Goal: Transaction & Acquisition: Book appointment/travel/reservation

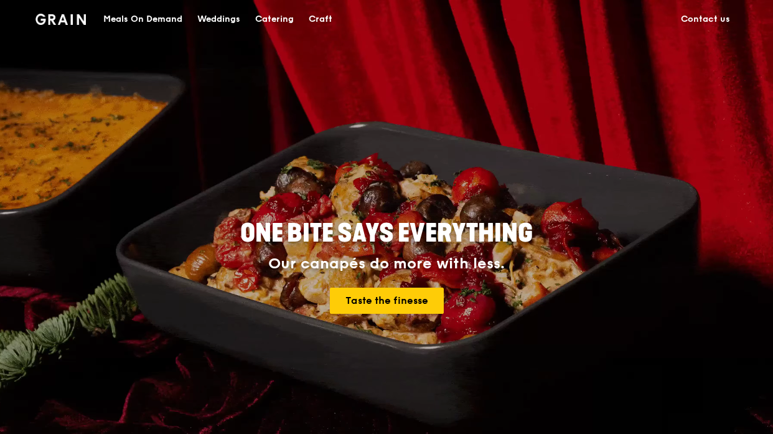
click at [281, 16] on div "Catering" at bounding box center [274, 19] width 39 height 37
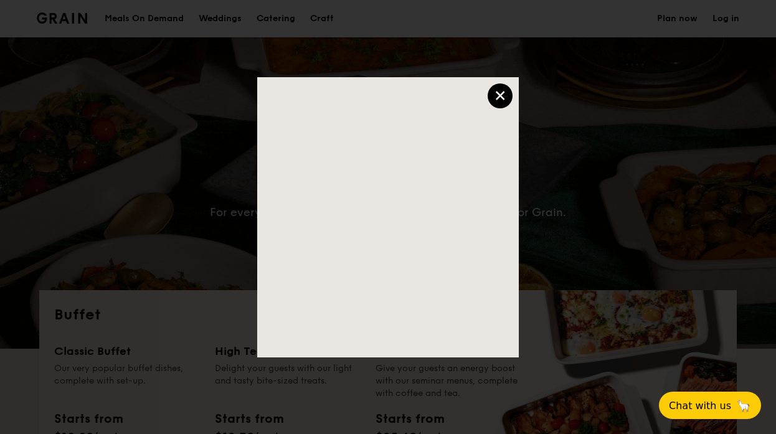
select select
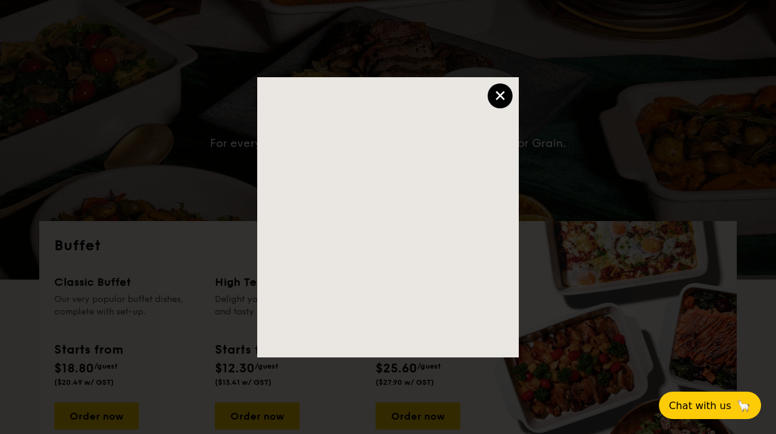
scroll to position [81, 0]
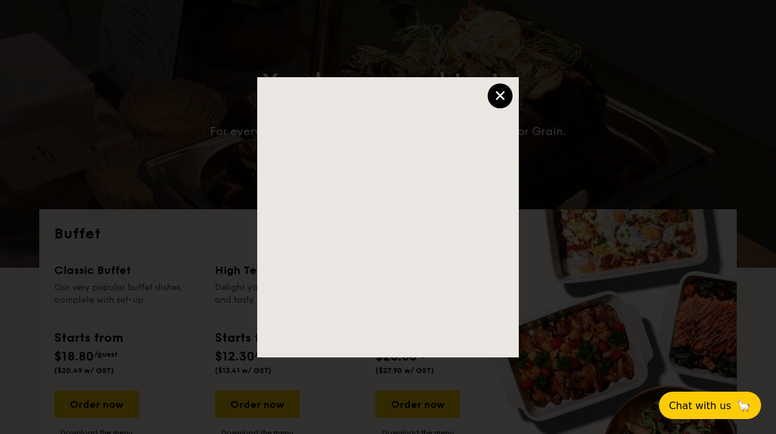
click at [502, 98] on div "×" at bounding box center [500, 95] width 25 height 25
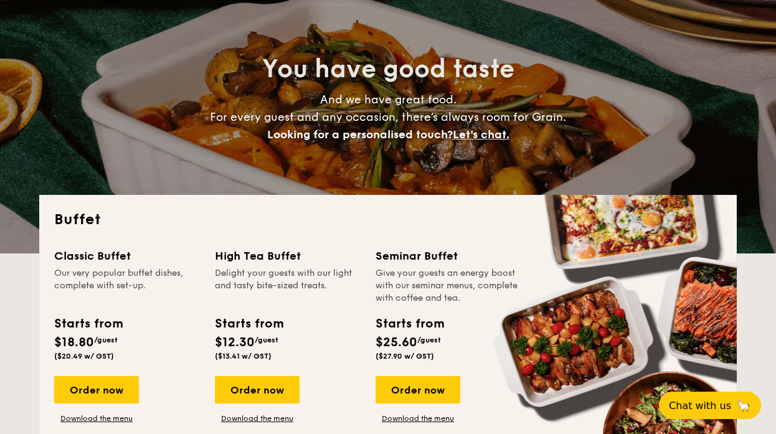
scroll to position [0, 0]
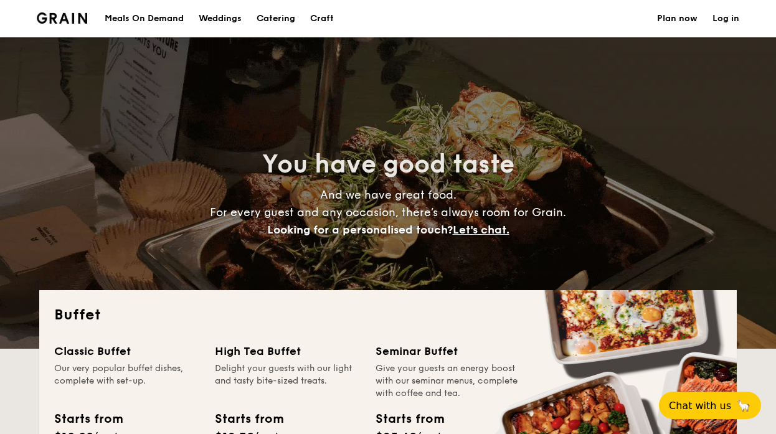
click at [287, 17] on h1 "Catering" at bounding box center [276, 18] width 39 height 37
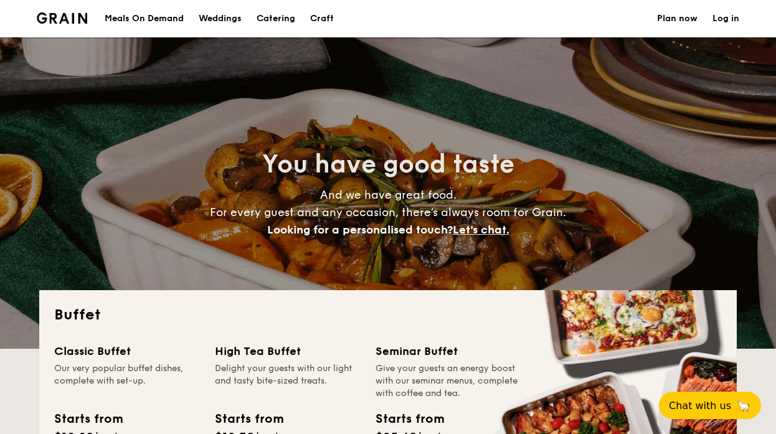
click at [285, 19] on h1 "Catering" at bounding box center [276, 18] width 39 height 37
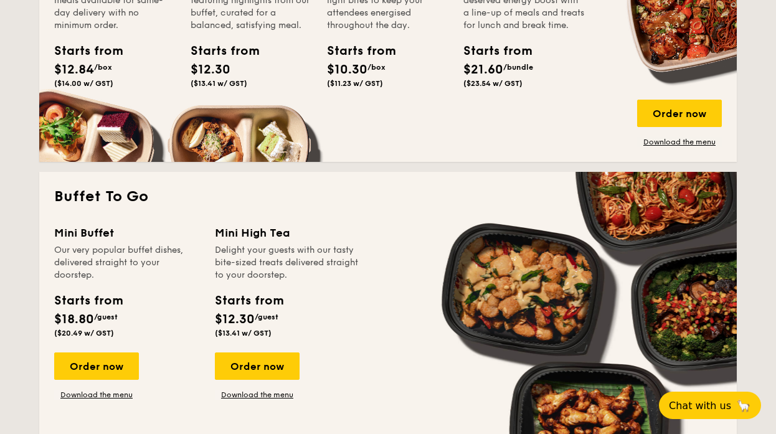
scroll to position [669, 0]
